Goal: Transaction & Acquisition: Purchase product/service

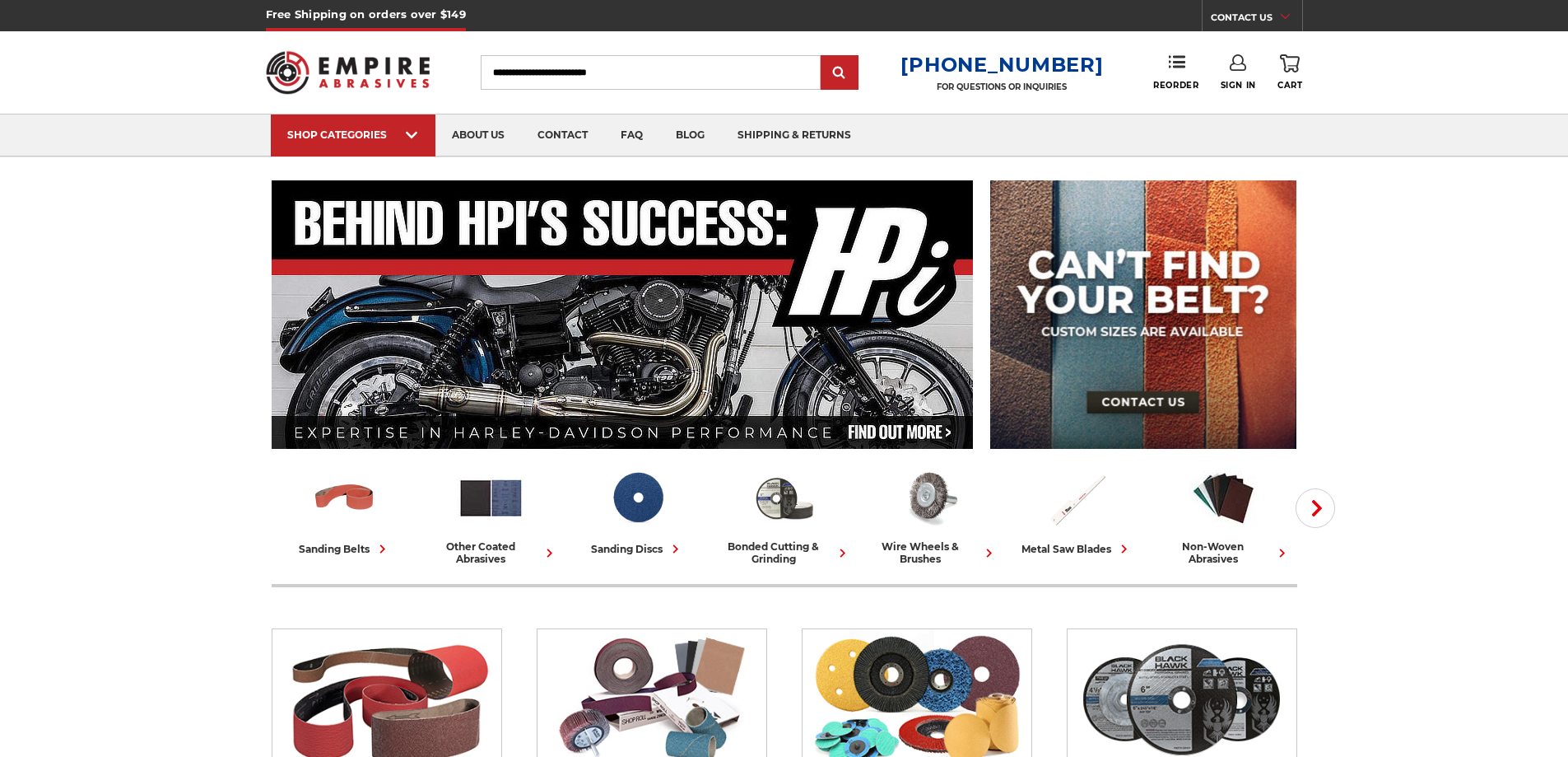
click at [572, 76] on input "Search" at bounding box center [650, 73] width 340 height 35
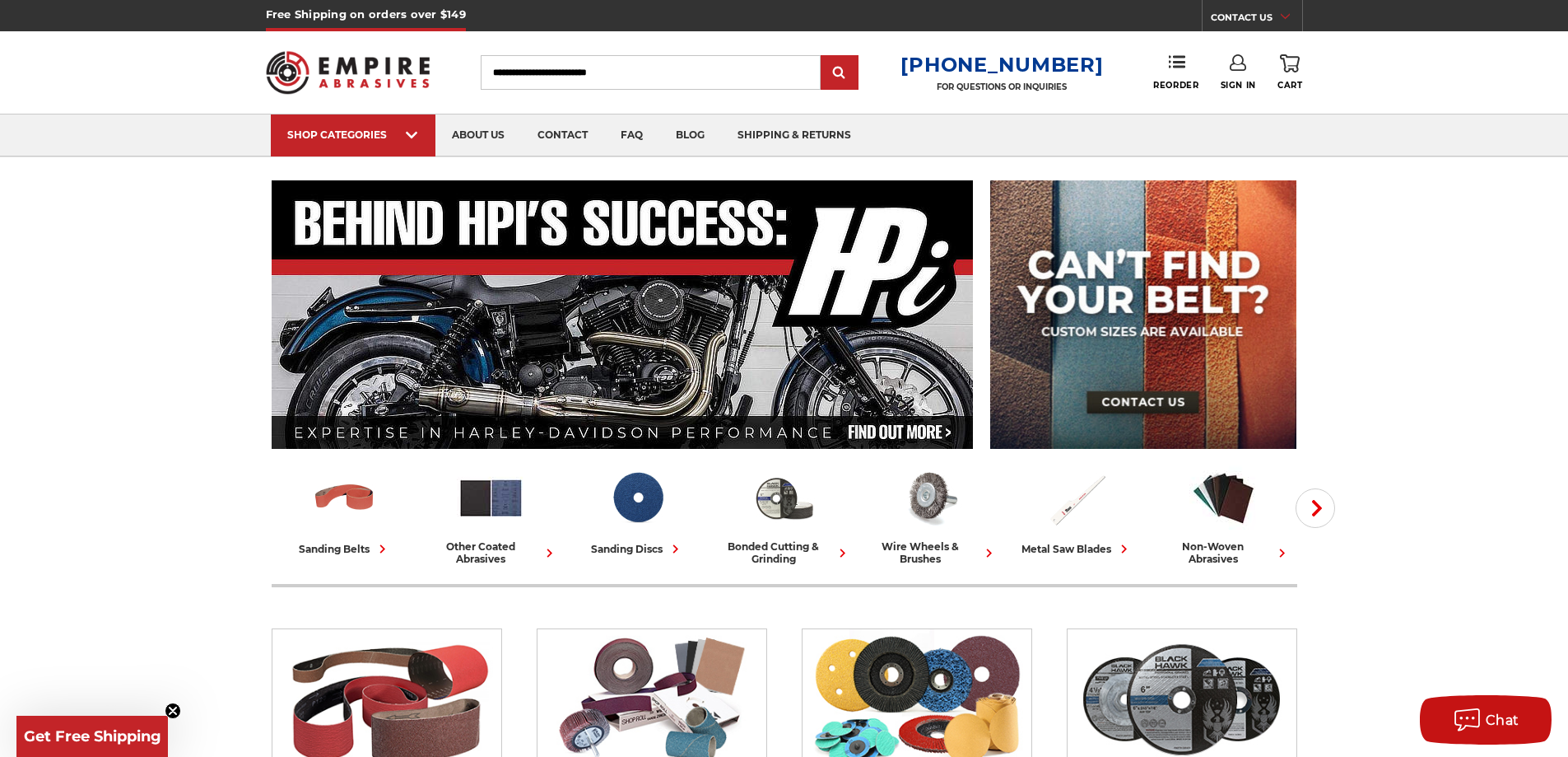
click at [572, 78] on input "Search" at bounding box center [650, 73] width 340 height 35
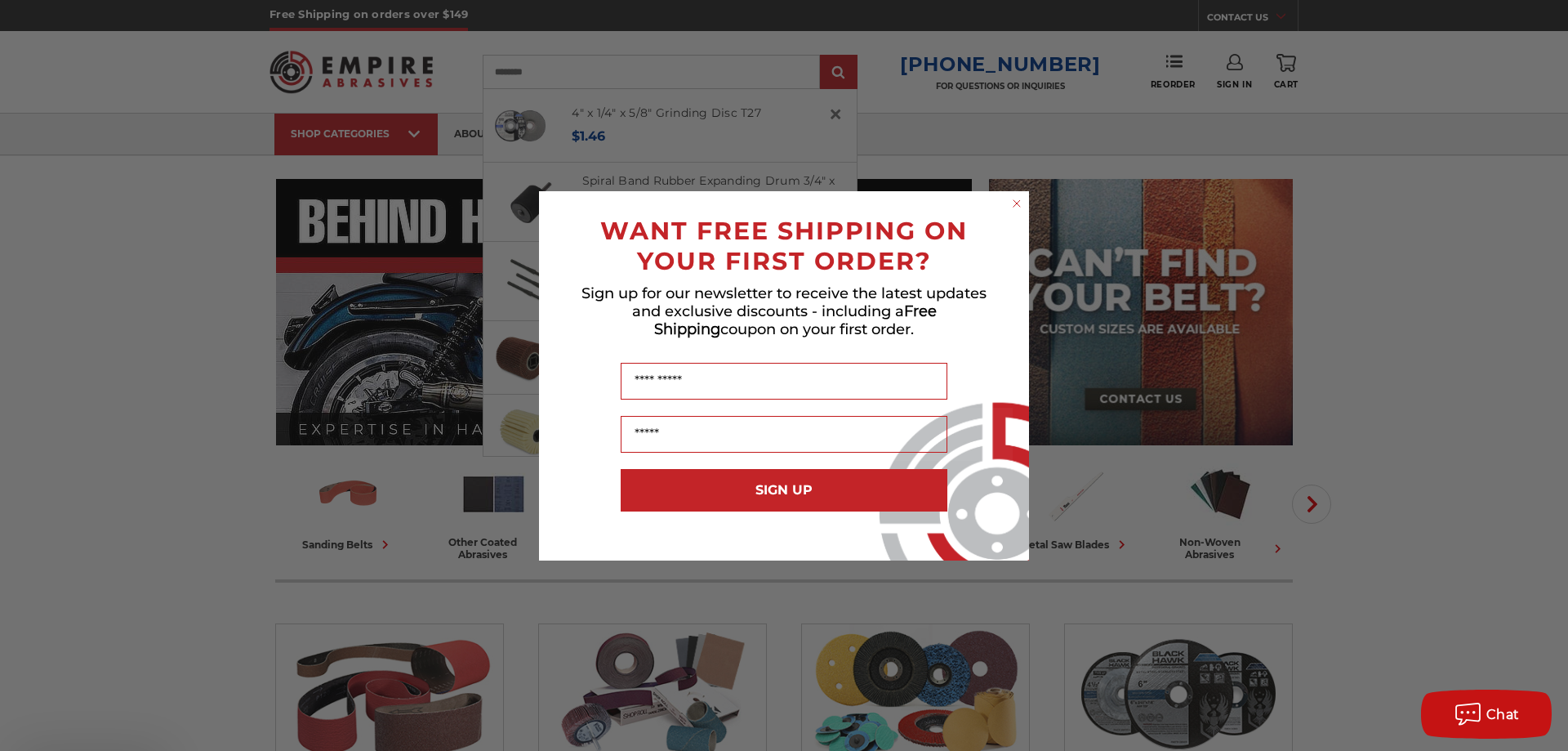
type input "********"
click at [1017, 203] on icon "Close dialog" at bounding box center [1016, 203] width 6 height 6
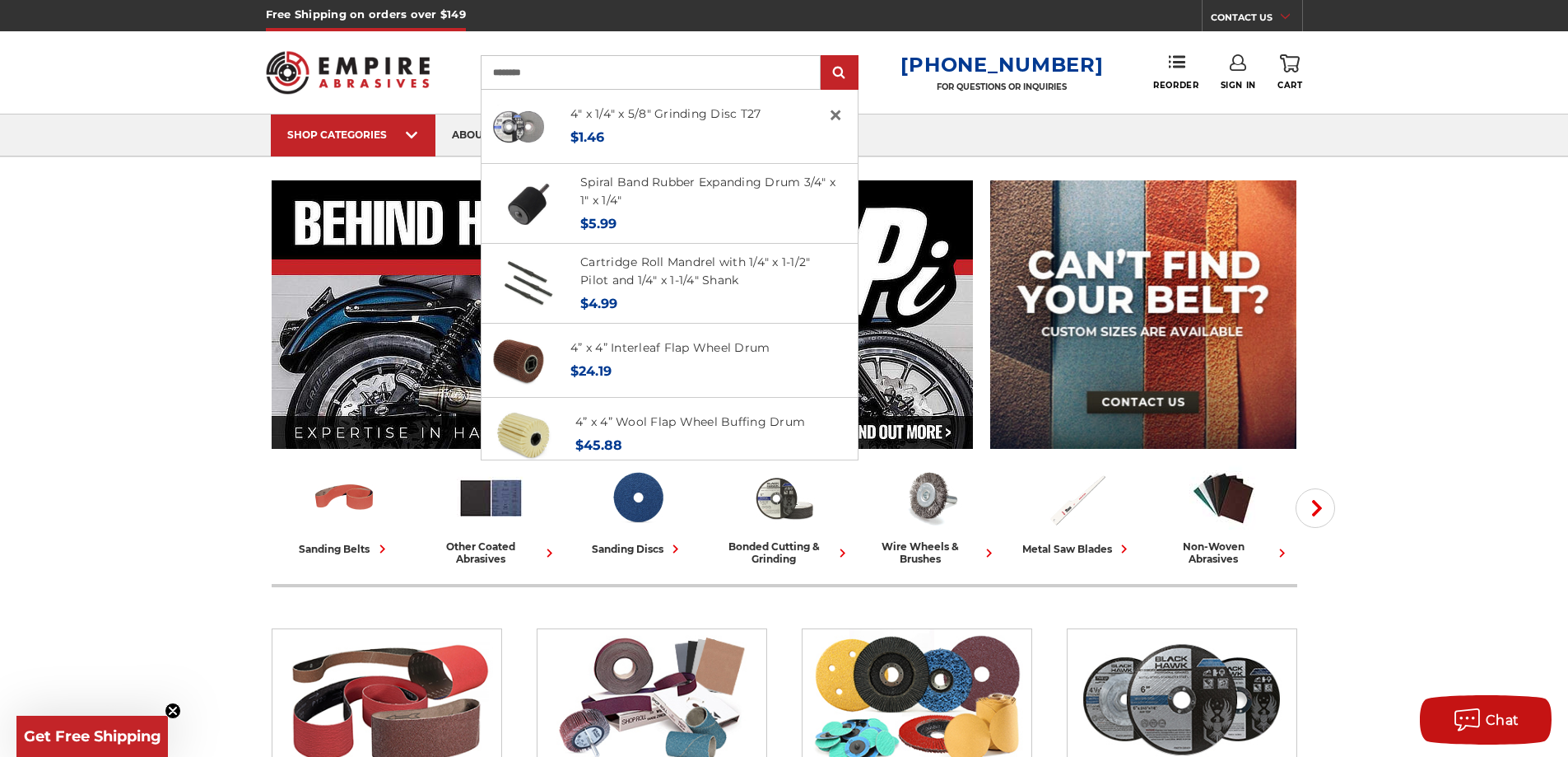
click at [697, 149] on div "4" x 1/4" x 5/8" Grinding Disc T27 MSRP: Was: Now: $1.46" at bounding box center [667, 126] width 222 height 56
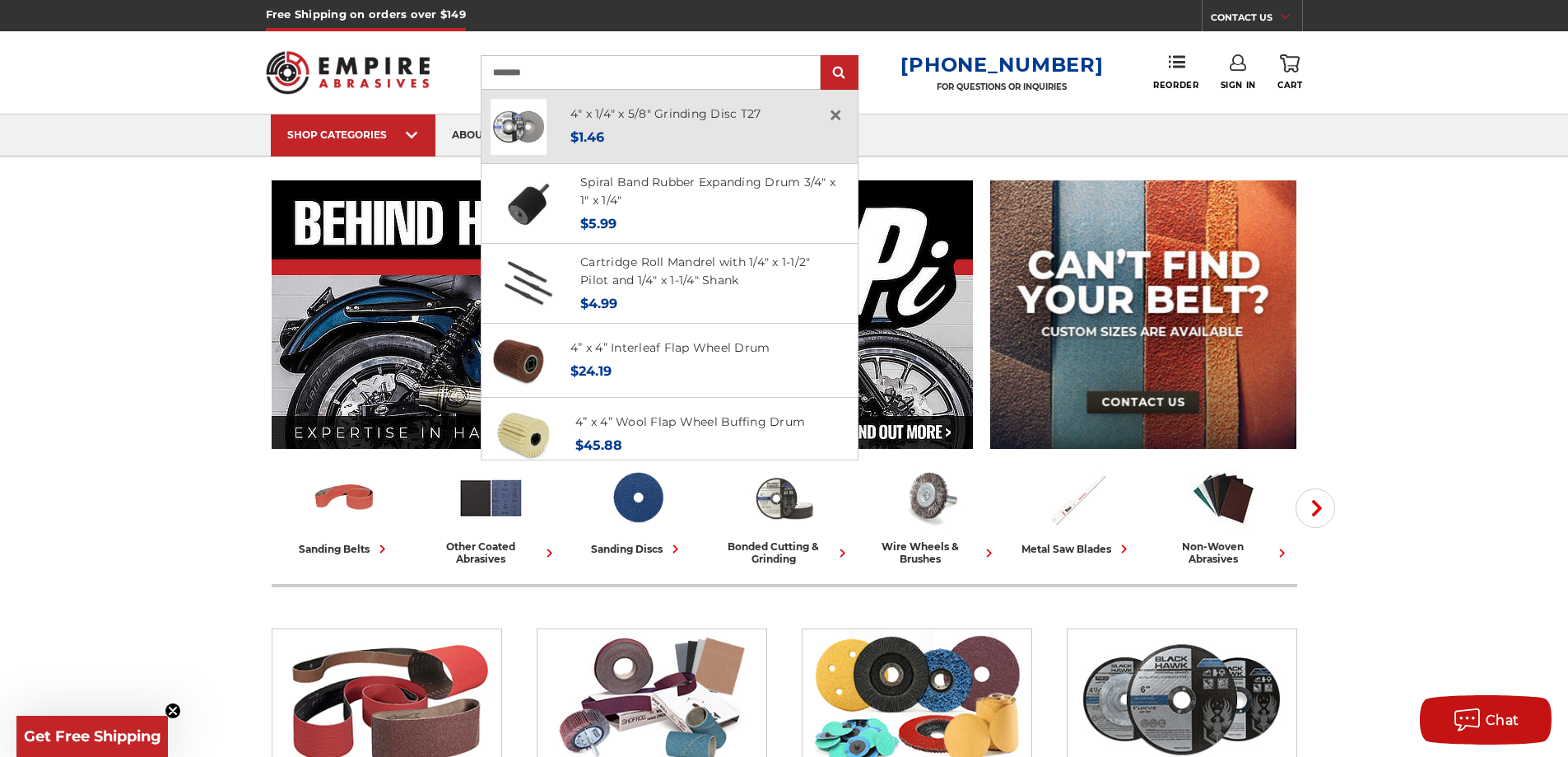
click at [604, 140] on span "$1.46" at bounding box center [587, 136] width 34 height 16
click at [538, 118] on img at bounding box center [518, 126] width 56 height 56
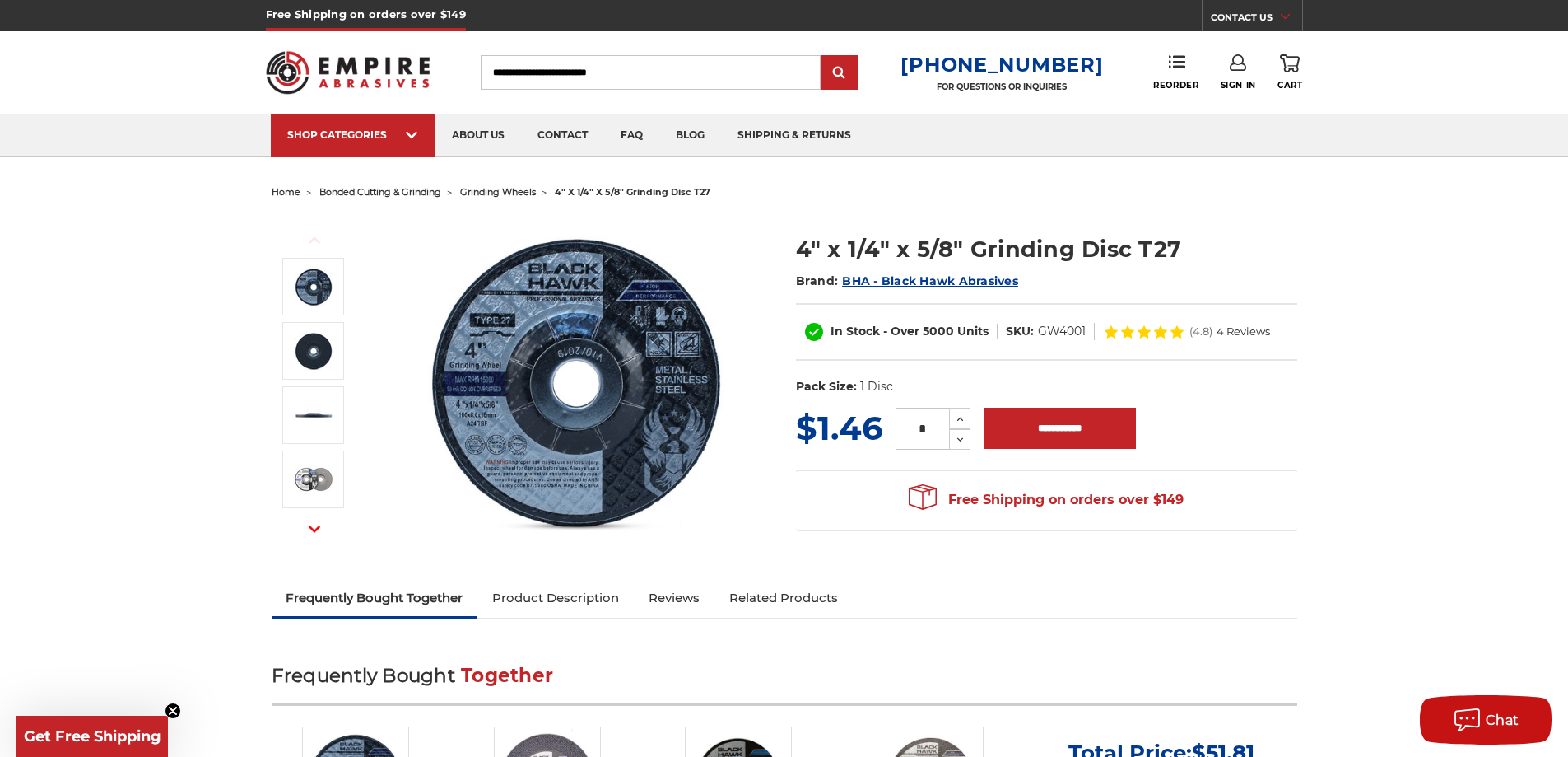
scroll to position [330, 0]
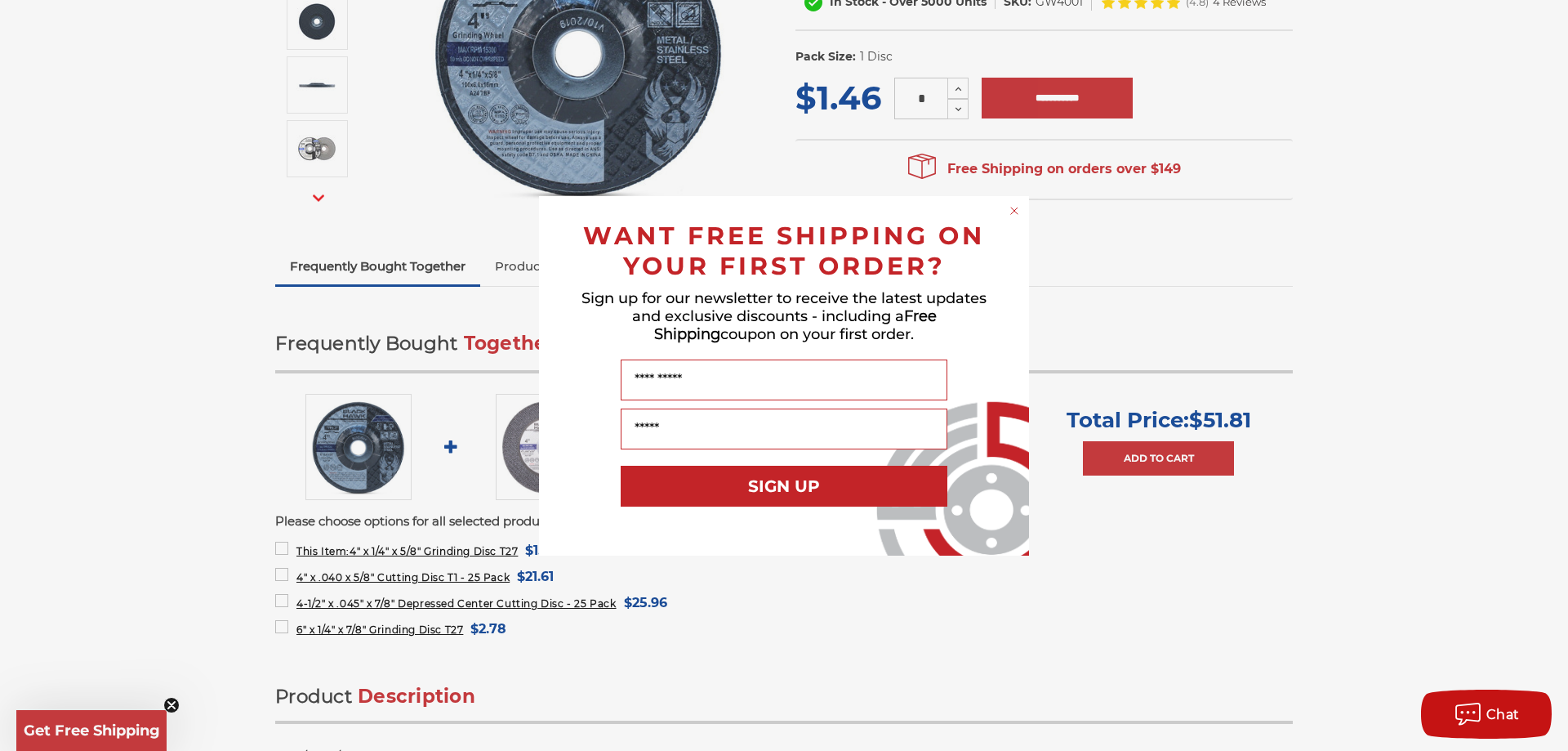
drag, startPoint x: 1011, startPoint y: 206, endPoint x: 1170, endPoint y: 173, distance: 162.4
click at [1031, 200] on div "Close dialog WANT FREE SHIPPING ON YOUR FIRST ORDER? Sign up for our newsletter…" at bounding box center [784, 376] width 522 height 359
click at [1016, 212] on circle "Close dialog" at bounding box center [1015, 210] width 16 height 16
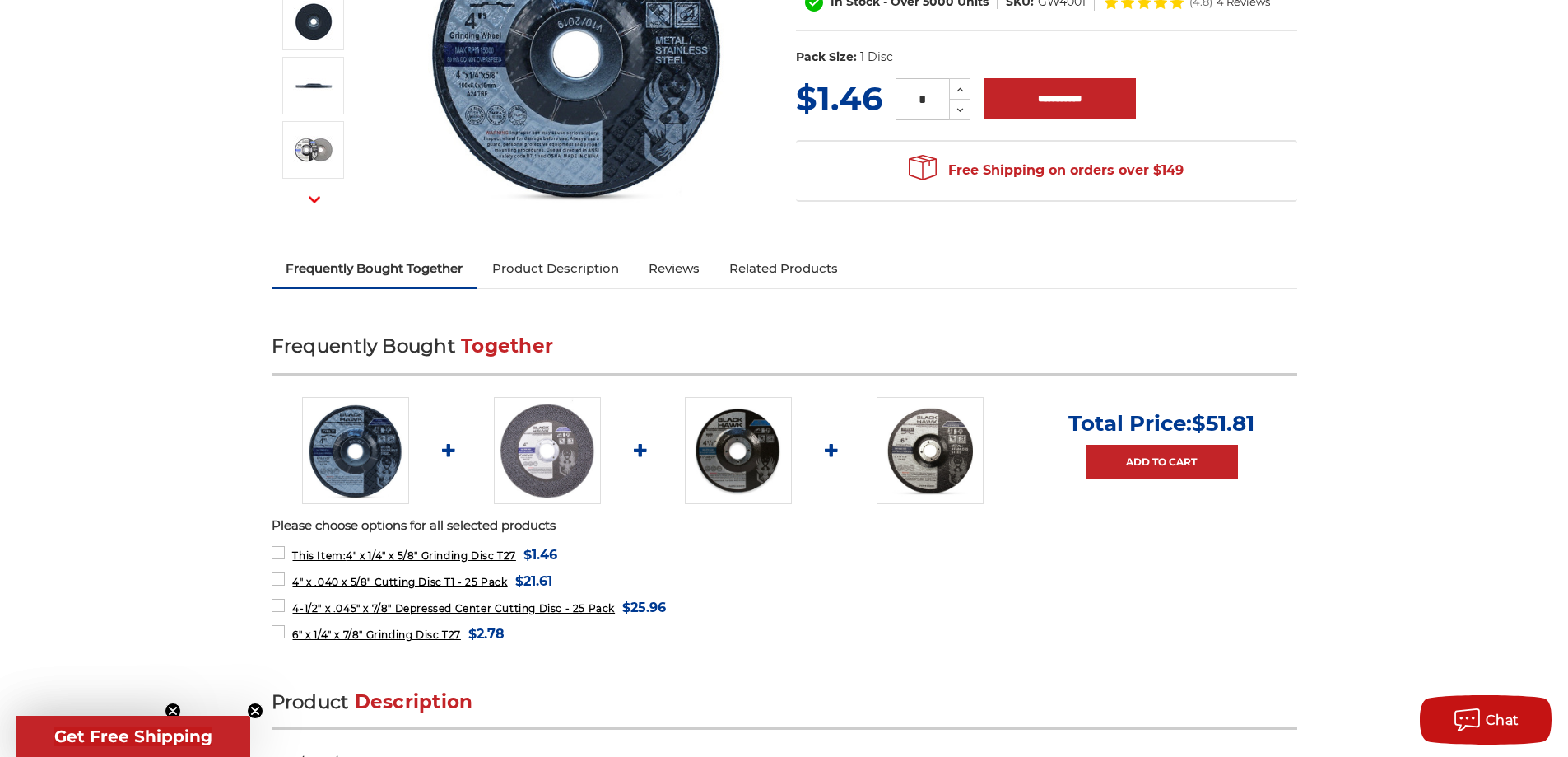
scroll to position [0, 0]
